Goal: Information Seeking & Learning: Learn about a topic

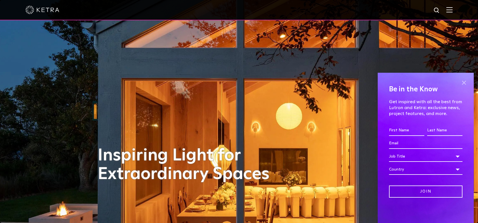
click at [464, 83] on span at bounding box center [463, 82] width 8 height 8
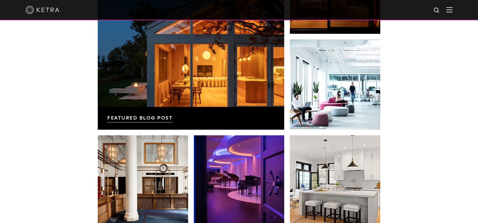
scroll to position [988, 0]
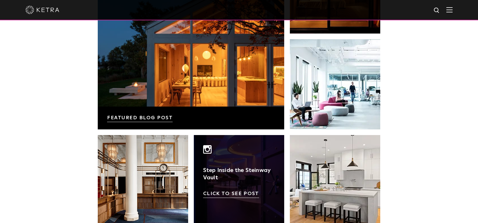
click at [239, 162] on link at bounding box center [239, 180] width 90 height 90
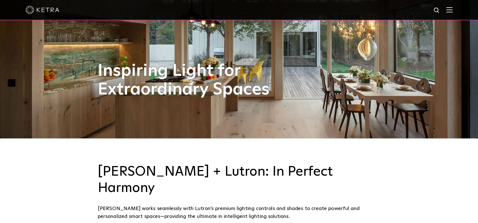
scroll to position [85, 0]
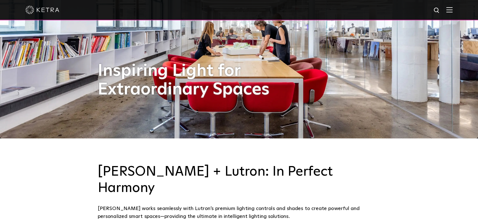
click at [392, 170] on div "[PERSON_NAME] + Lutron: In Perfect Harmony [PERSON_NAME] works seamlessly with …" at bounding box center [239, 193] width 478 height 108
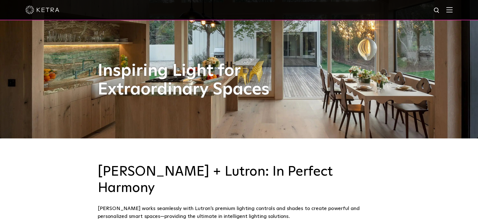
scroll to position [113, 0]
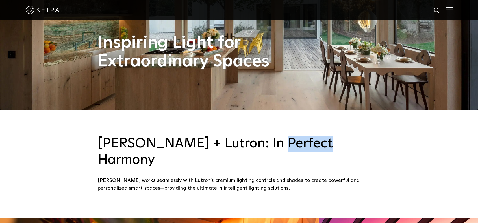
drag, startPoint x: 260, startPoint y: 144, endPoint x: 358, endPoint y: 149, distance: 98.3
click at [358, 149] on h3 "[PERSON_NAME] + Lutron: In Perfect Harmony" at bounding box center [239, 152] width 282 height 32
click at [289, 146] on h3 "[PERSON_NAME] + Lutron: In Perfect Harmony" at bounding box center [239, 152] width 282 height 32
click at [281, 145] on h3 "[PERSON_NAME] + Lutron: In Perfect Harmony" at bounding box center [239, 152] width 282 height 32
click at [294, 147] on h3 "[PERSON_NAME] + Lutron: In Perfect Harmony" at bounding box center [239, 152] width 282 height 32
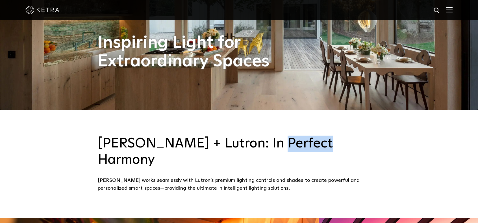
click at [258, 145] on h3 "[PERSON_NAME] + Lutron: In Perfect Harmony" at bounding box center [239, 152] width 282 height 32
click at [222, 147] on h3 "[PERSON_NAME] + Lutron: In Perfect Harmony" at bounding box center [239, 152] width 282 height 32
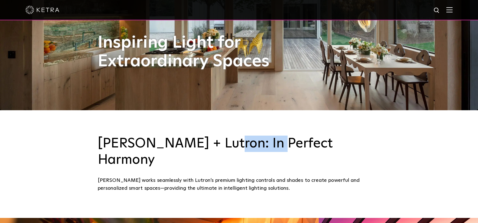
click at [222, 147] on h3 "[PERSON_NAME] + Lutron: In Perfect Harmony" at bounding box center [239, 152] width 282 height 32
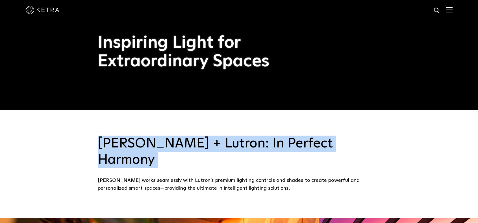
click at [222, 147] on h3 "[PERSON_NAME] + Lutron: In Perfect Harmony" at bounding box center [239, 152] width 282 height 32
click at [243, 147] on h3 "[PERSON_NAME] + Lutron: In Perfect Harmony" at bounding box center [239, 152] width 282 height 32
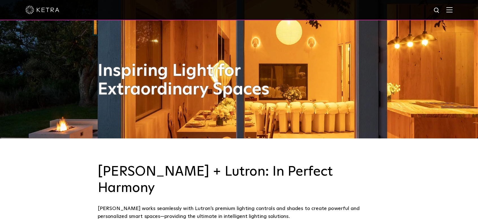
scroll to position [0, 0]
